Goal: Navigation & Orientation: Understand site structure

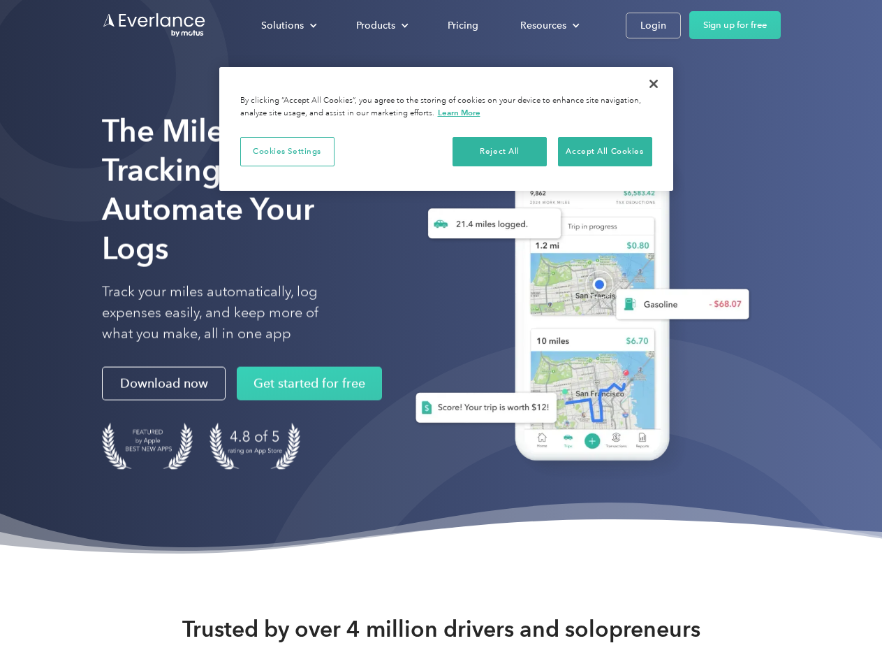
click at [289, 25] on div "Solutions" at bounding box center [282, 25] width 43 height 17
click at [381, 25] on div "Products" at bounding box center [375, 25] width 39 height 17
click at [548, 25] on div "Resources" at bounding box center [543, 25] width 46 height 17
click at [287, 151] on button "Cookies Settings" at bounding box center [287, 151] width 94 height 29
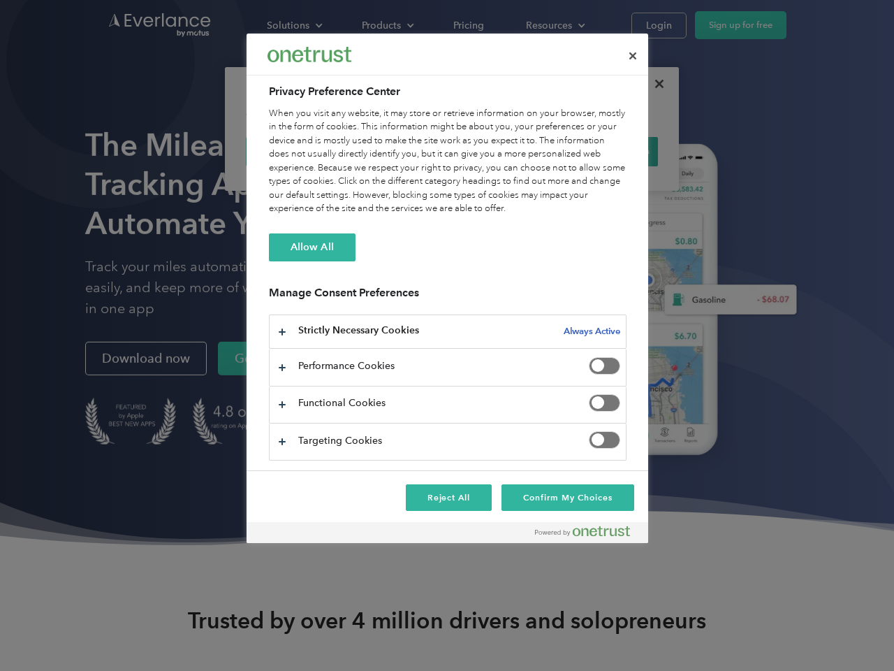
click at [500, 151] on div "When you visit any website, it may store or retrieve information on your browse…" at bounding box center [448, 161] width 358 height 109
click at [605, 151] on div "When you visit any website, it may store or retrieve information on your browse…" at bounding box center [448, 161] width 358 height 109
click at [654, 84] on div at bounding box center [447, 335] width 894 height 671
